Goal: Task Accomplishment & Management: Use online tool/utility

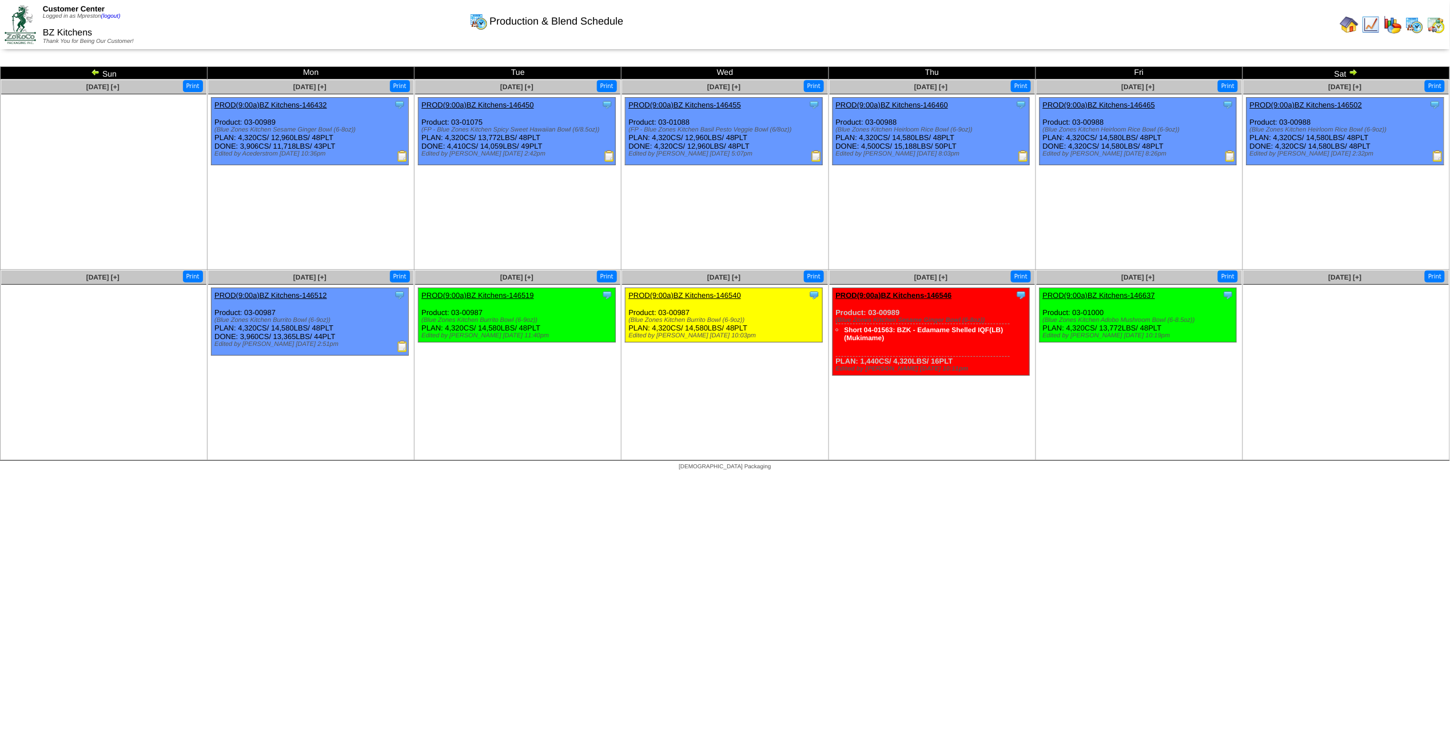
click at [95, 71] on img at bounding box center [95, 71] width 9 height 9
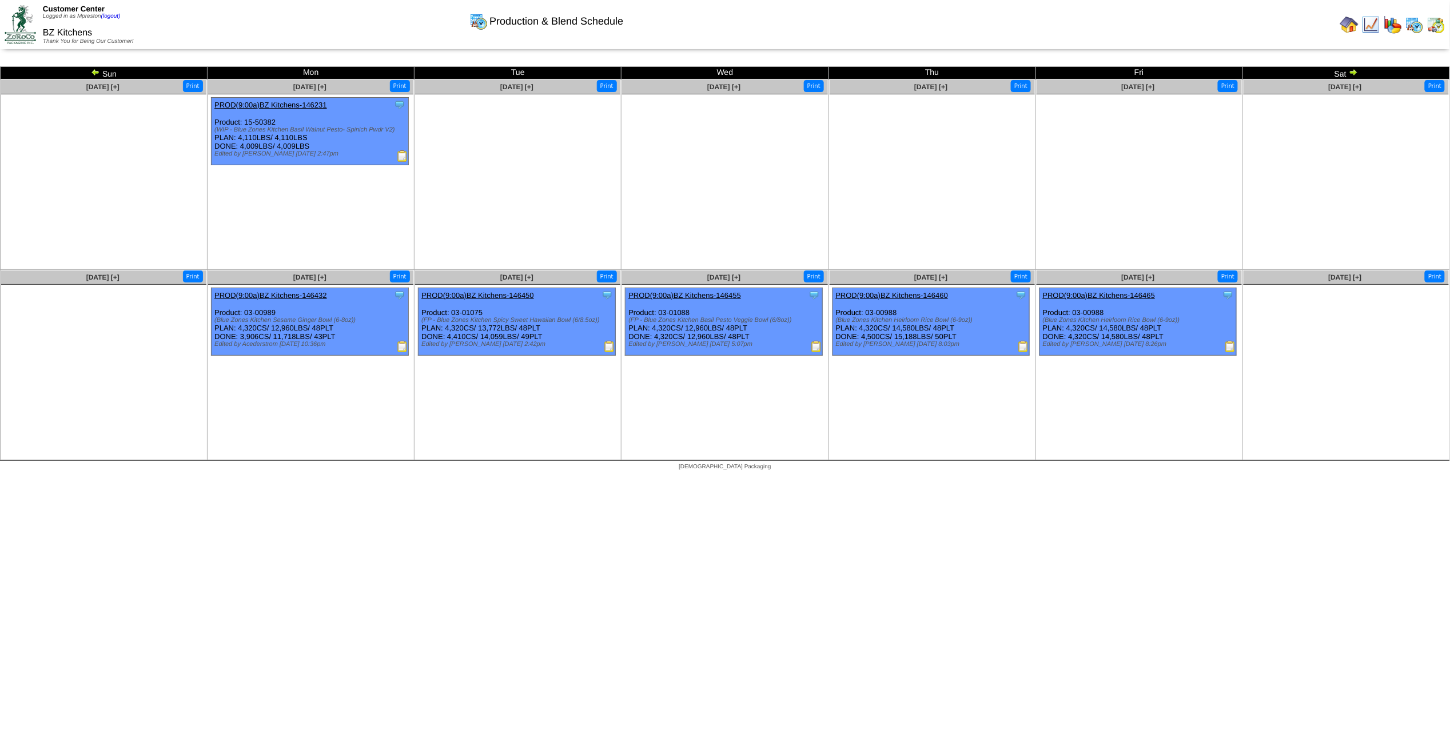
click at [95, 72] on img at bounding box center [95, 71] width 9 height 9
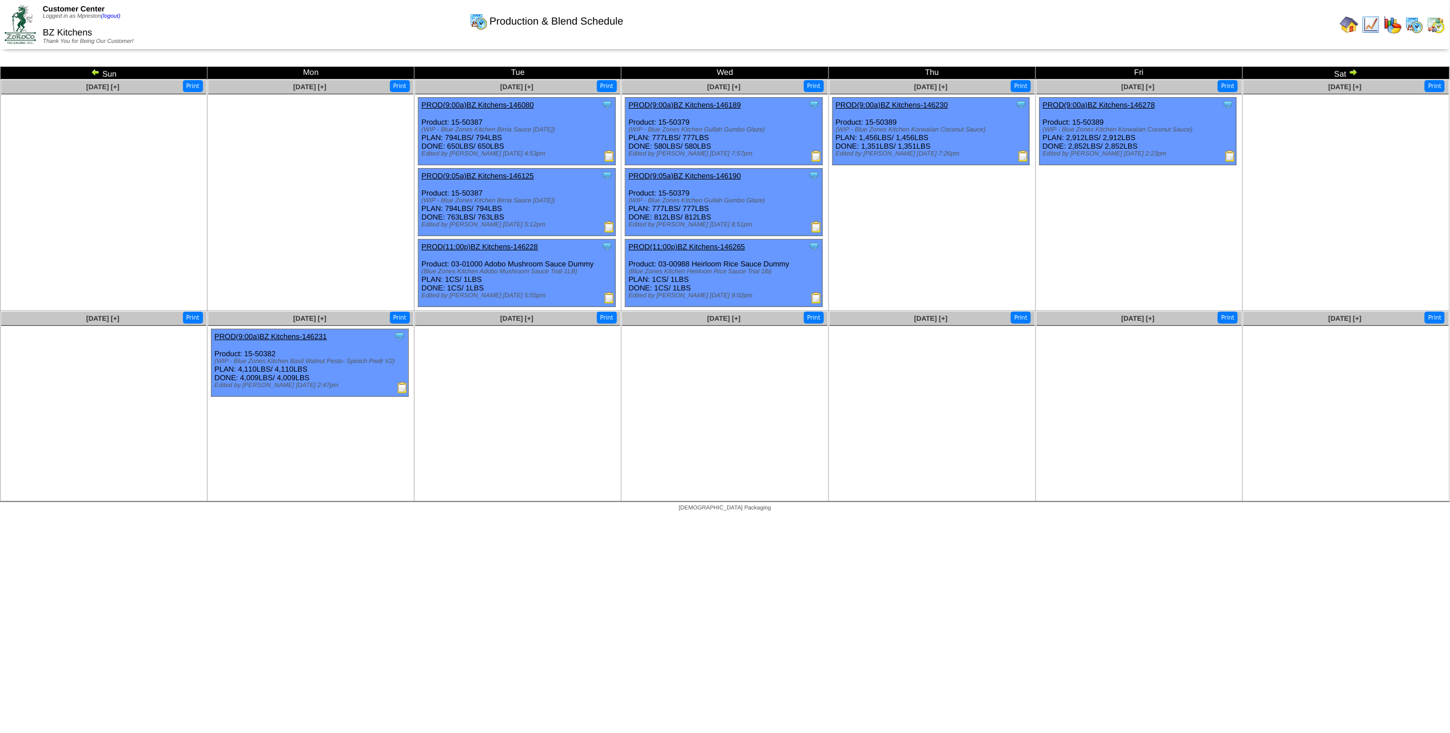
click at [1355, 70] on img at bounding box center [1353, 71] width 9 height 9
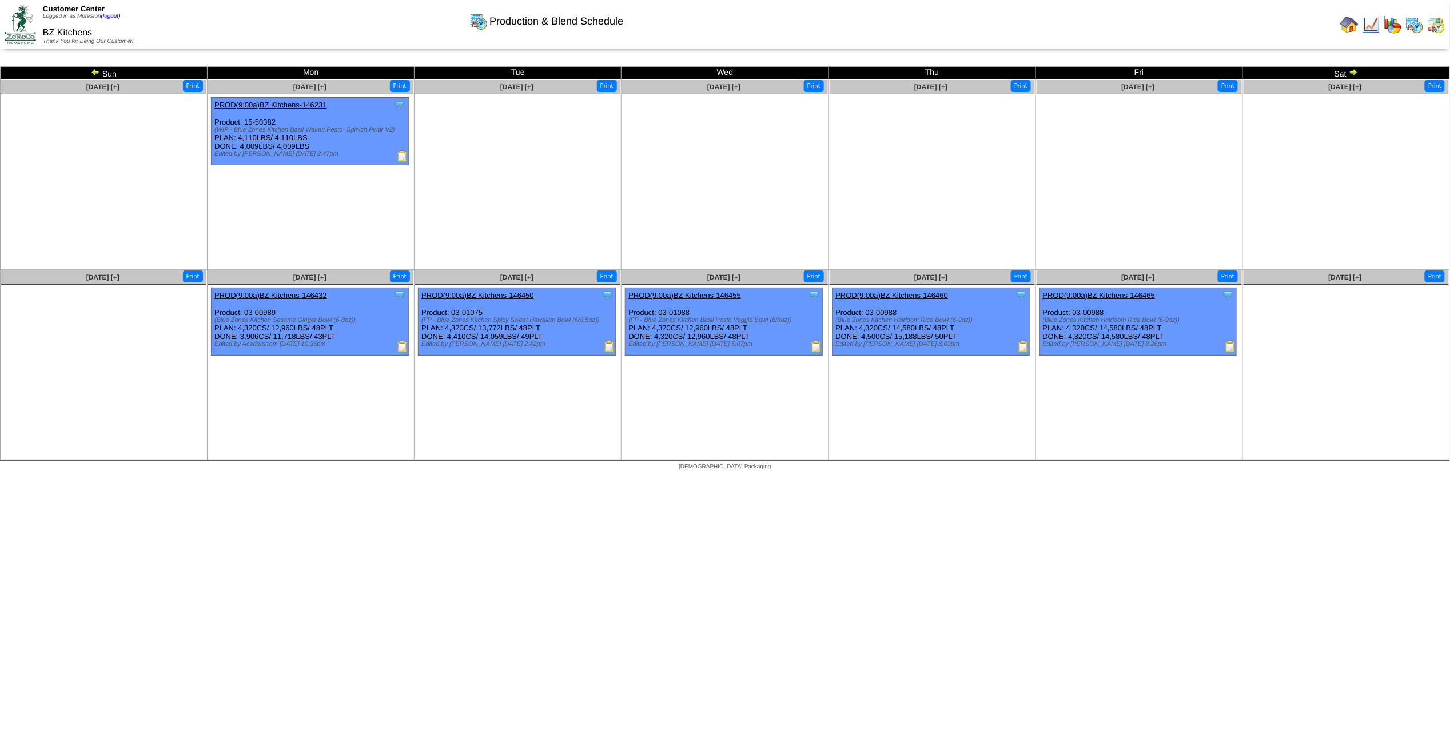
drag, startPoint x: 474, startPoint y: 327, endPoint x: 442, endPoint y: 327, distance: 32.0
click at [442, 327] on div "Clone Item PROD(9:00a)BZ Kitchens-146450 BZ Kitchens ScheduleID: 146450 1274.4 …" at bounding box center [517, 321] width 197 height 67
copy div ": 4,320CS"
